Goal: Information Seeking & Learning: Learn about a topic

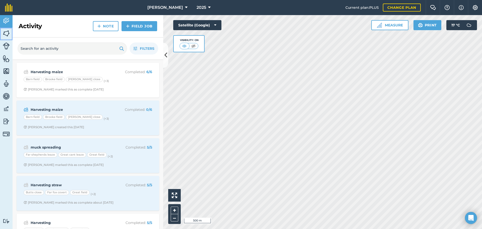
click at [8, 32] on img at bounding box center [6, 34] width 7 height 8
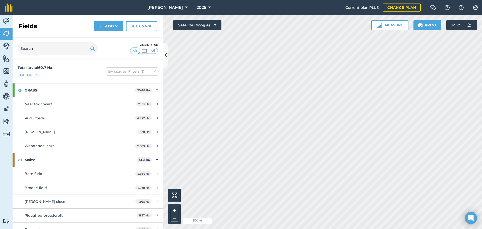
click at [205, 8] on div "2025" at bounding box center [204, 7] width 28 height 15
click at [198, 6] on span "2025" at bounding box center [202, 8] width 10 height 6
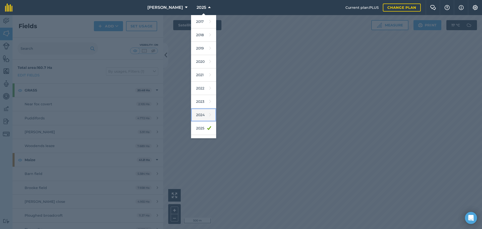
click at [195, 112] on link "2024" at bounding box center [203, 114] width 25 height 13
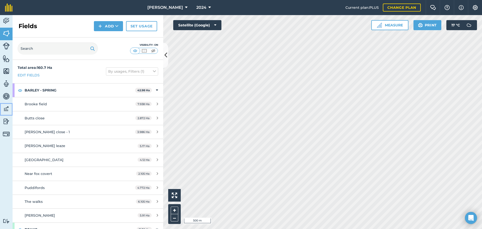
click at [8, 107] on img at bounding box center [6, 109] width 7 height 8
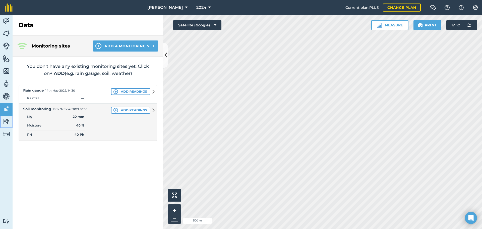
click at [5, 118] on img at bounding box center [6, 122] width 7 height 8
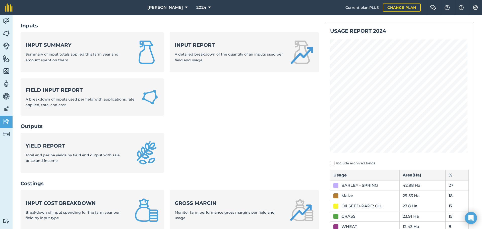
scroll to position [50, 0]
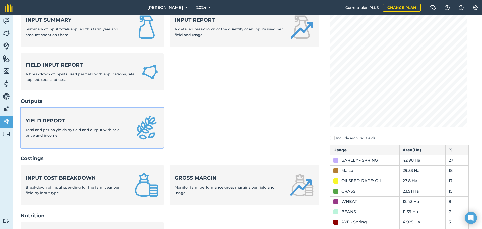
click at [62, 126] on div "Yield report Total and per ha yields by field and output with sale price and in…" at bounding box center [77, 127] width 103 height 21
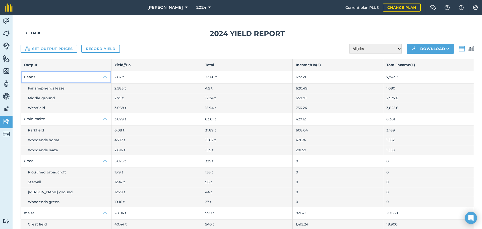
click at [102, 75] on img at bounding box center [105, 77] width 6 height 6
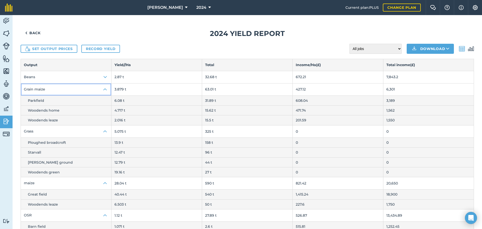
click at [103, 89] on img at bounding box center [105, 89] width 6 height 6
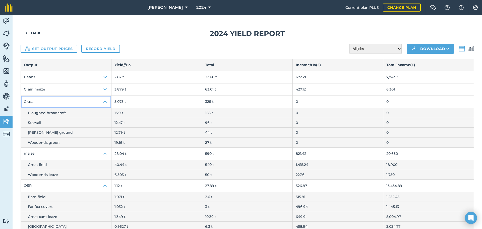
click at [104, 103] on img at bounding box center [105, 102] width 6 height 6
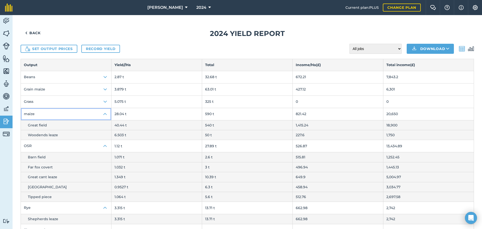
click at [104, 115] on img at bounding box center [105, 114] width 6 height 6
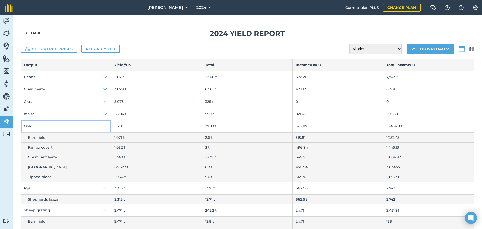
click at [103, 127] on img at bounding box center [105, 126] width 6 height 6
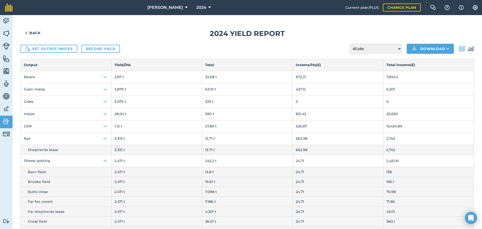
click at [99, 145] on td "Shepherds leaze" at bounding box center [66, 150] width 91 height 10
click at [102, 136] on img at bounding box center [105, 139] width 6 height 6
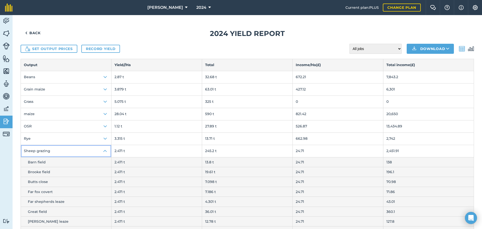
click at [101, 151] on button "Sheep grazing" at bounding box center [66, 151] width 90 height 12
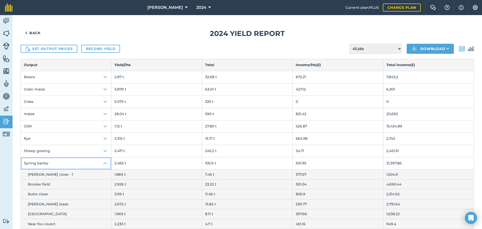
click at [105, 163] on img at bounding box center [105, 163] width 6 height 6
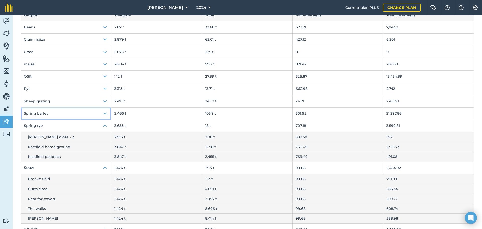
scroll to position [50, 0]
click at [100, 122] on button "Spring rye" at bounding box center [66, 125] width 90 height 12
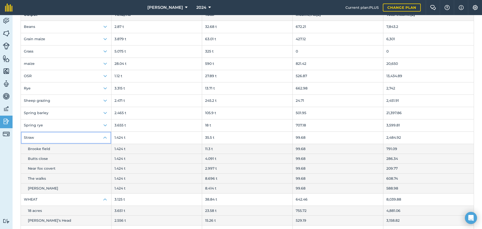
click at [103, 140] on img at bounding box center [105, 138] width 6 height 6
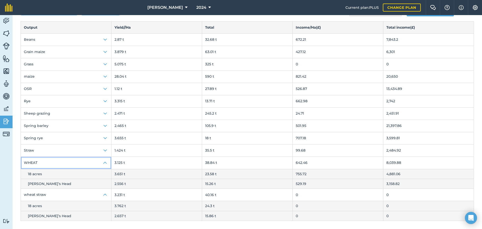
click at [103, 164] on img at bounding box center [105, 163] width 6 height 6
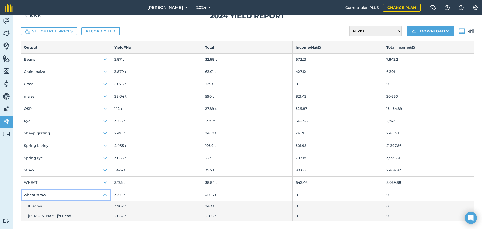
click at [102, 192] on img at bounding box center [105, 195] width 6 height 6
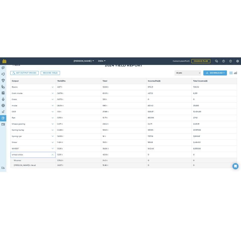
scroll to position [0, 0]
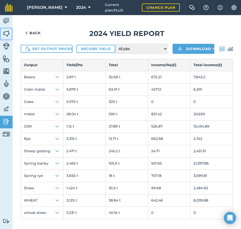
click at [5, 32] on img at bounding box center [6, 34] width 7 height 8
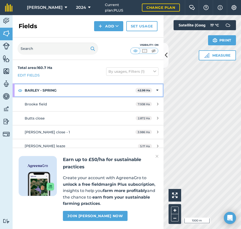
click at [155, 88] on div "BARLEY - SPRING 42.98 Ha" at bounding box center [88, 90] width 151 height 14
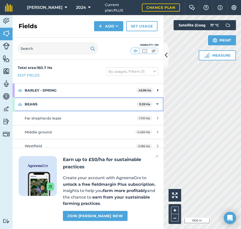
click at [156, 103] on icon at bounding box center [157, 104] width 2 height 6
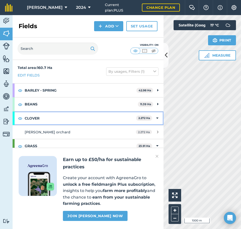
click at [156, 117] on icon at bounding box center [157, 118] width 2 height 6
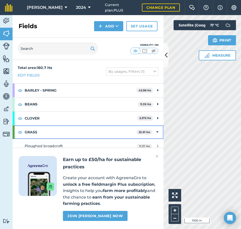
click at [154, 131] on div "GRASS 23.91 Ha" at bounding box center [88, 132] width 151 height 14
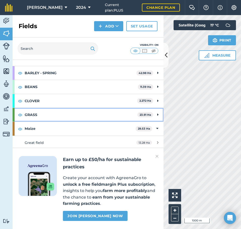
scroll to position [25, 0]
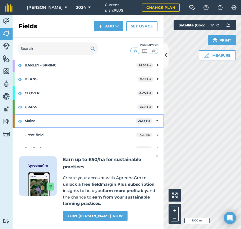
click at [156, 122] on icon at bounding box center [157, 121] width 2 height 6
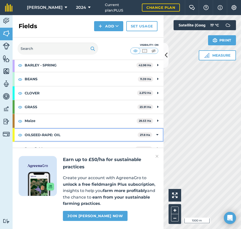
click at [156, 135] on icon at bounding box center [157, 135] width 2 height 6
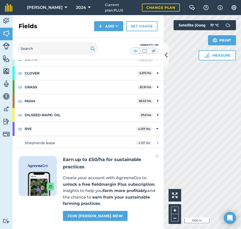
scroll to position [50, 0]
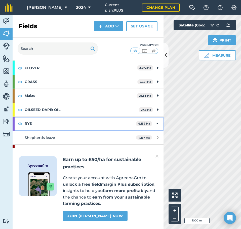
click at [155, 123] on div "RYE 4.137 Ha" at bounding box center [88, 124] width 151 height 14
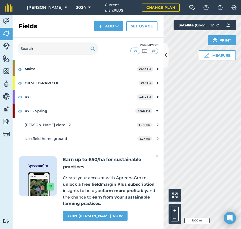
scroll to position [77, 0]
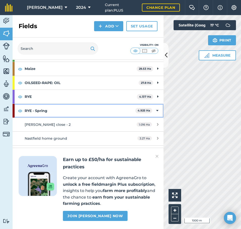
click at [156, 109] on icon at bounding box center [157, 111] width 2 height 6
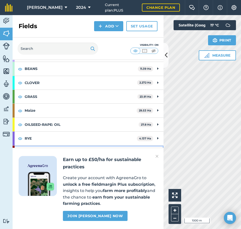
scroll to position [35, 0]
click at [156, 157] on img at bounding box center [156, 156] width 3 height 6
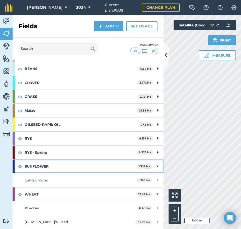
click at [156, 165] on icon at bounding box center [157, 166] width 2 height 6
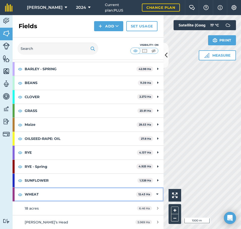
click at [156, 193] on icon at bounding box center [157, 194] width 2 height 6
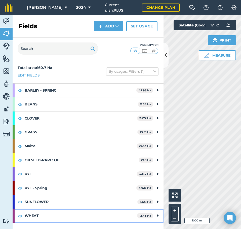
scroll to position [0, 0]
